Goal: Information Seeking & Learning: Learn about a topic

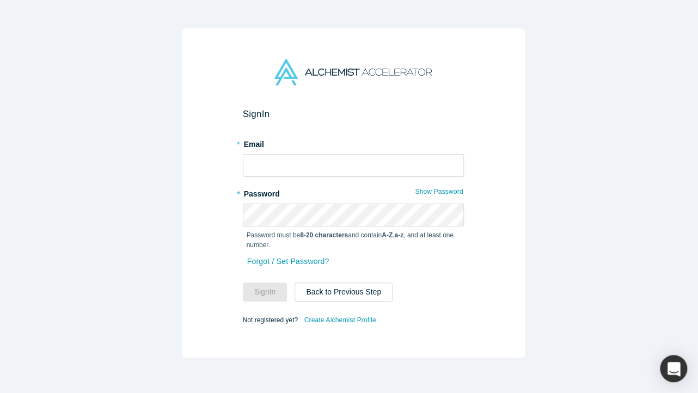
type input "[EMAIL_ADDRESS][DOMAIN_NAME]"
click at [336, 154] on input "[EMAIL_ADDRESS][DOMAIN_NAME]" at bounding box center [353, 165] width 221 height 23
type input "[PERSON_NAME][EMAIL_ADDRESS]"
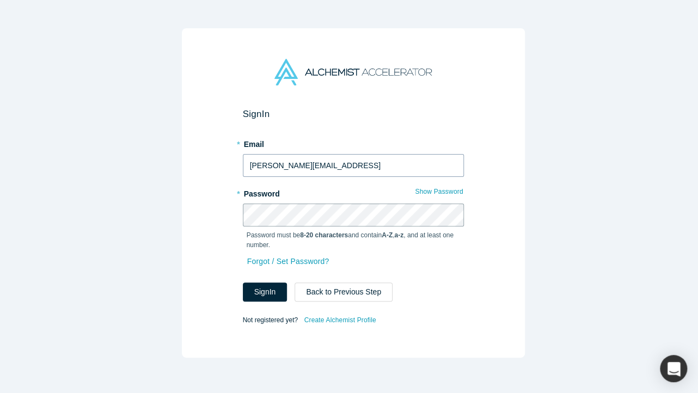
click at [243, 282] on button "Sign In" at bounding box center [265, 291] width 45 height 19
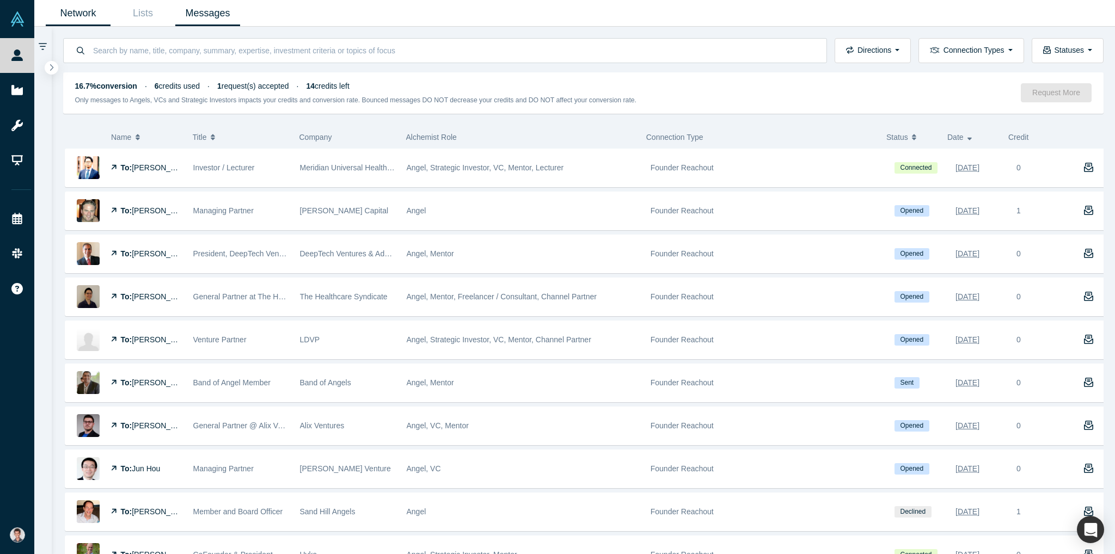
click at [74, 11] on link "Network" at bounding box center [78, 14] width 65 height 26
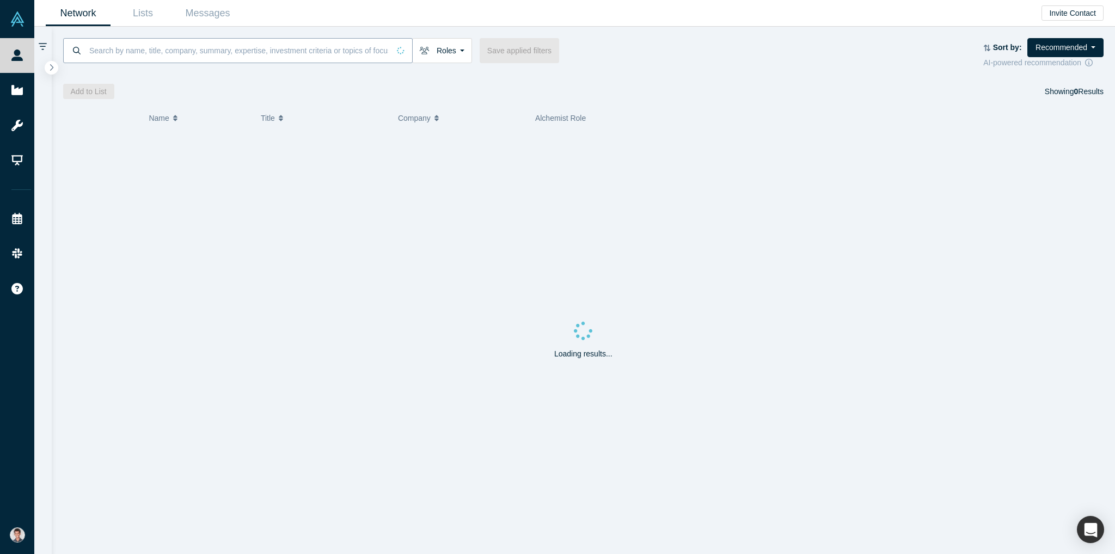
click at [140, 57] on input at bounding box center [238, 51] width 301 height 26
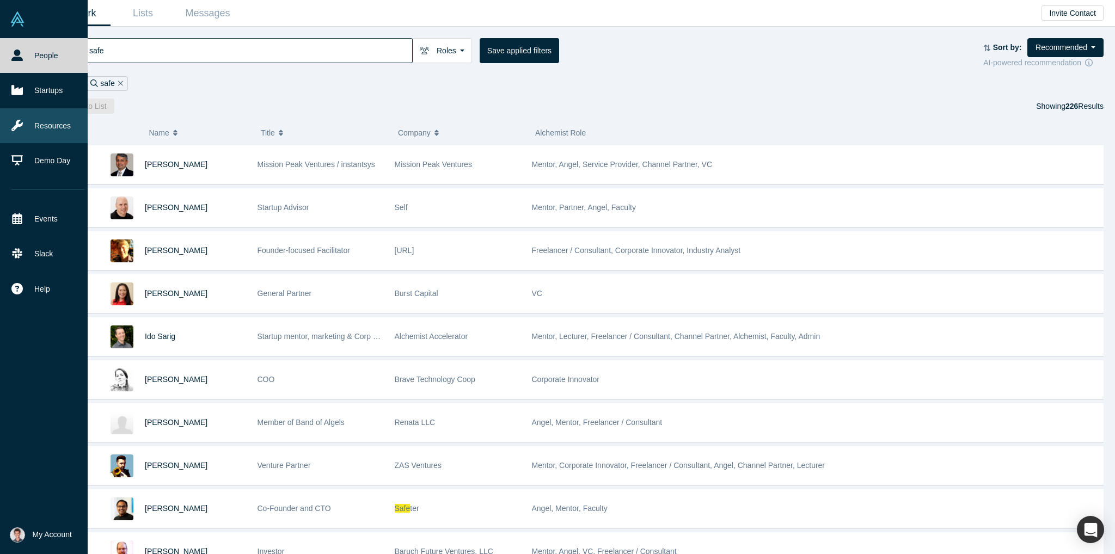
type input "safe"
click at [22, 125] on icon at bounding box center [16, 125] width 11 height 11
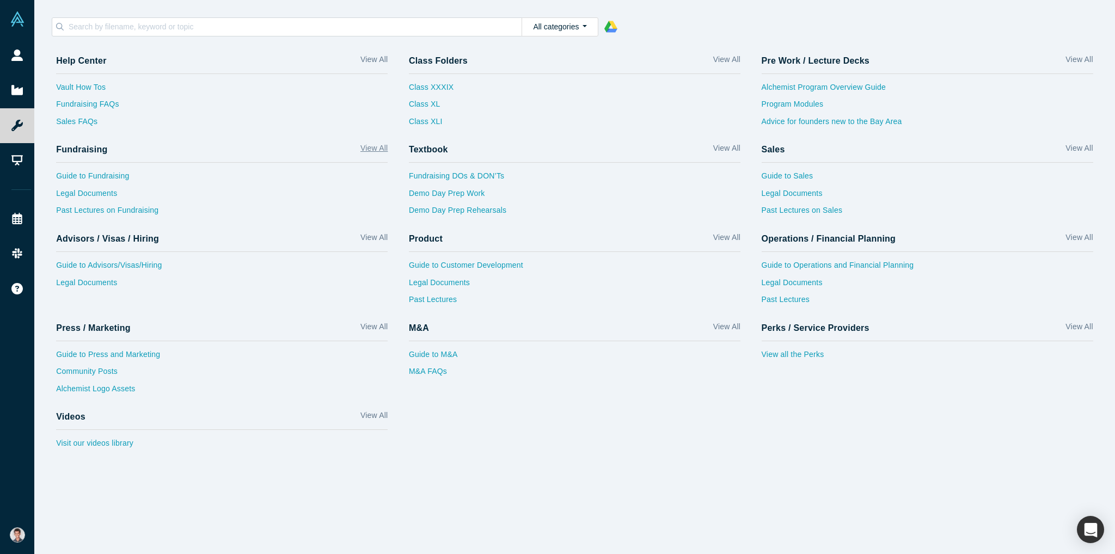
click at [382, 148] on link "View All" at bounding box center [373, 151] width 27 height 16
click at [102, 180] on link "Guide to Fundraising" at bounding box center [221, 178] width 331 height 17
